Goal: Information Seeking & Learning: Learn about a topic

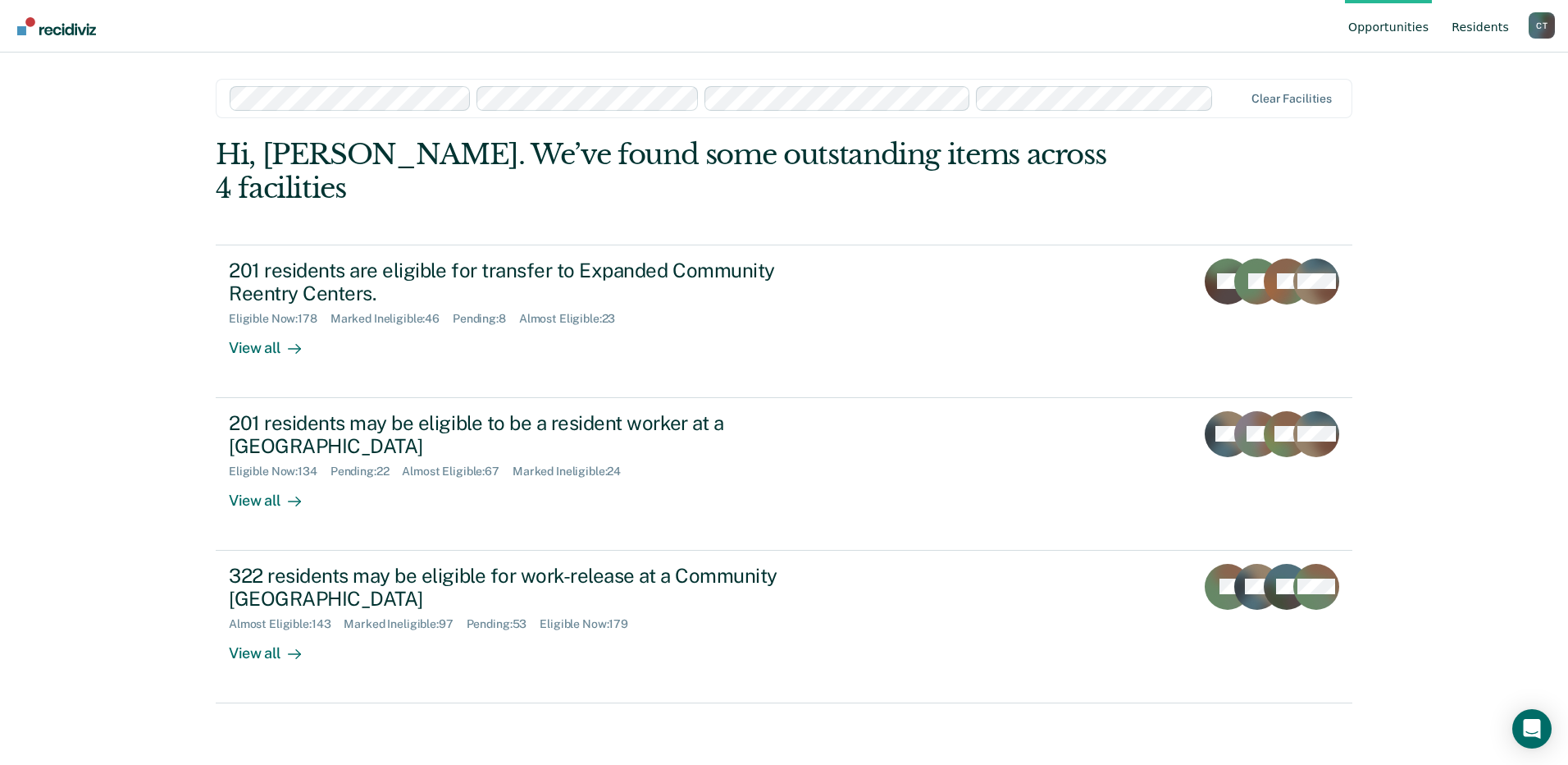
click at [1474, 29] on link "Resident s" at bounding box center [1480, 26] width 64 height 52
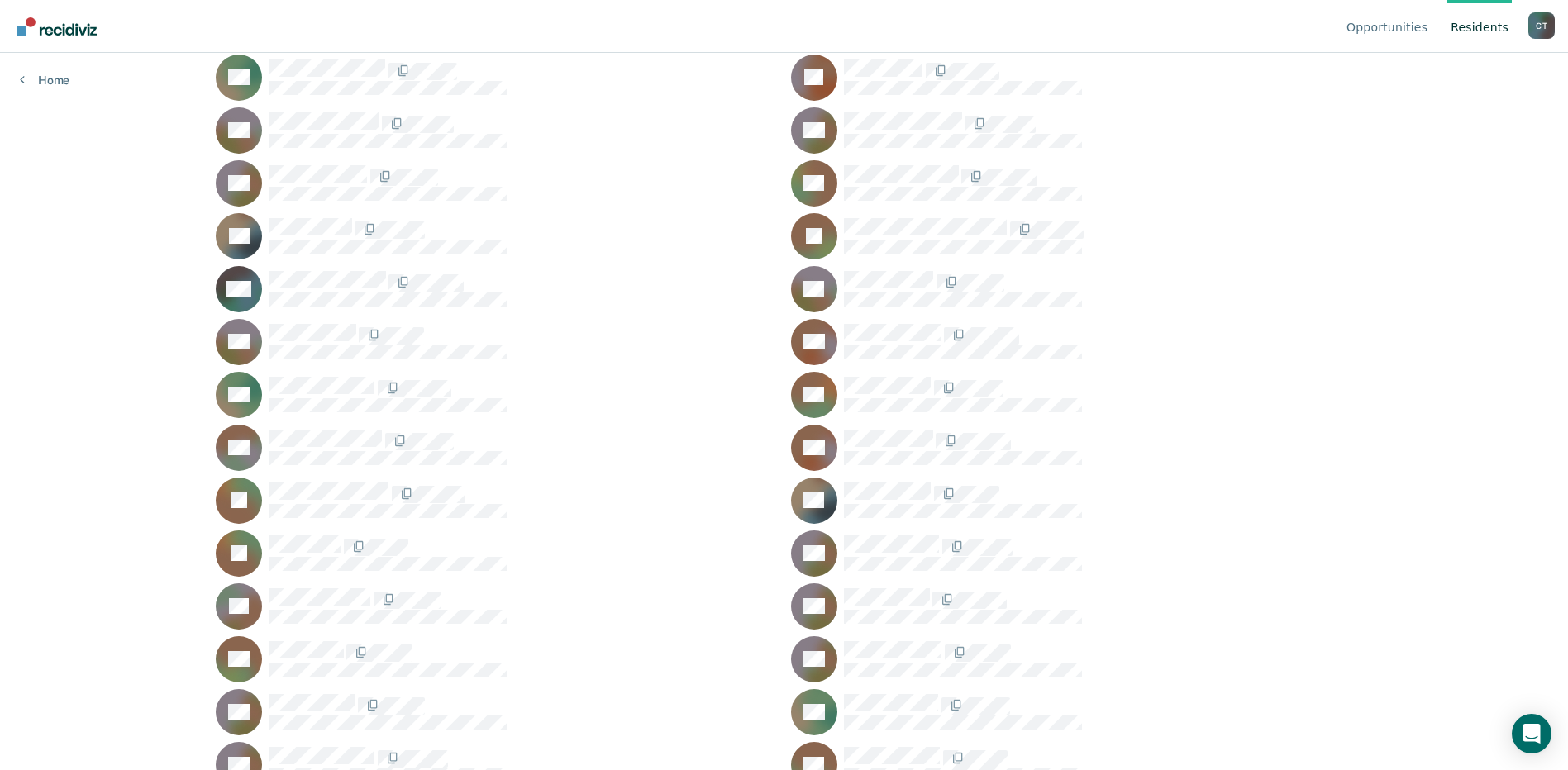
scroll to position [14787, 0]
